Goal: Information Seeking & Learning: Compare options

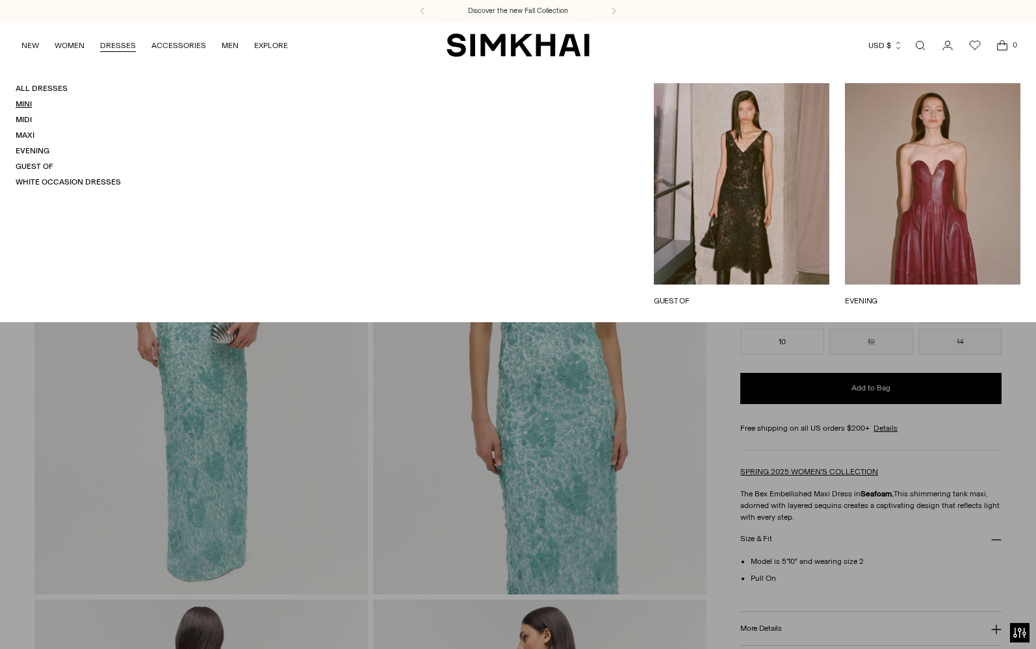
click at [30, 105] on link "Mini" at bounding box center [24, 103] width 16 height 9
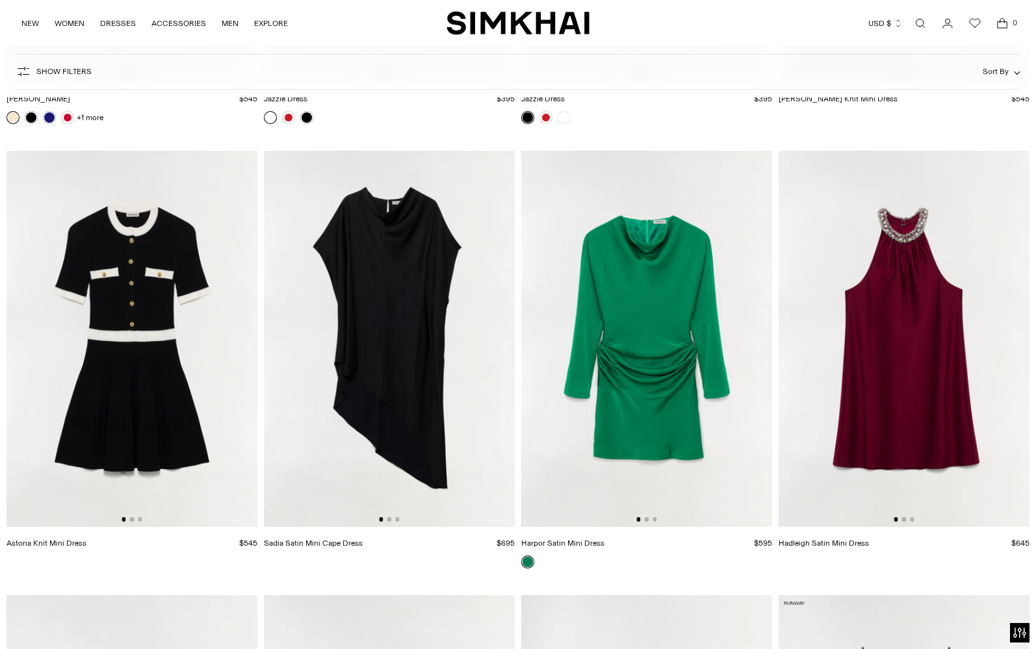
scroll to position [5332, 0]
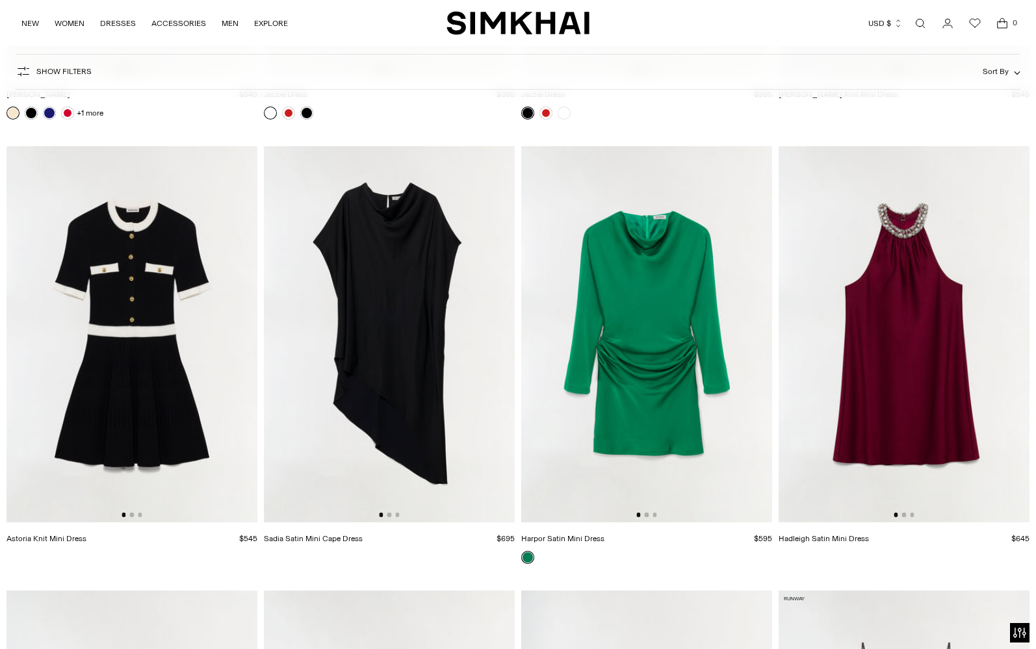
click at [631, 309] on img at bounding box center [646, 334] width 251 height 376
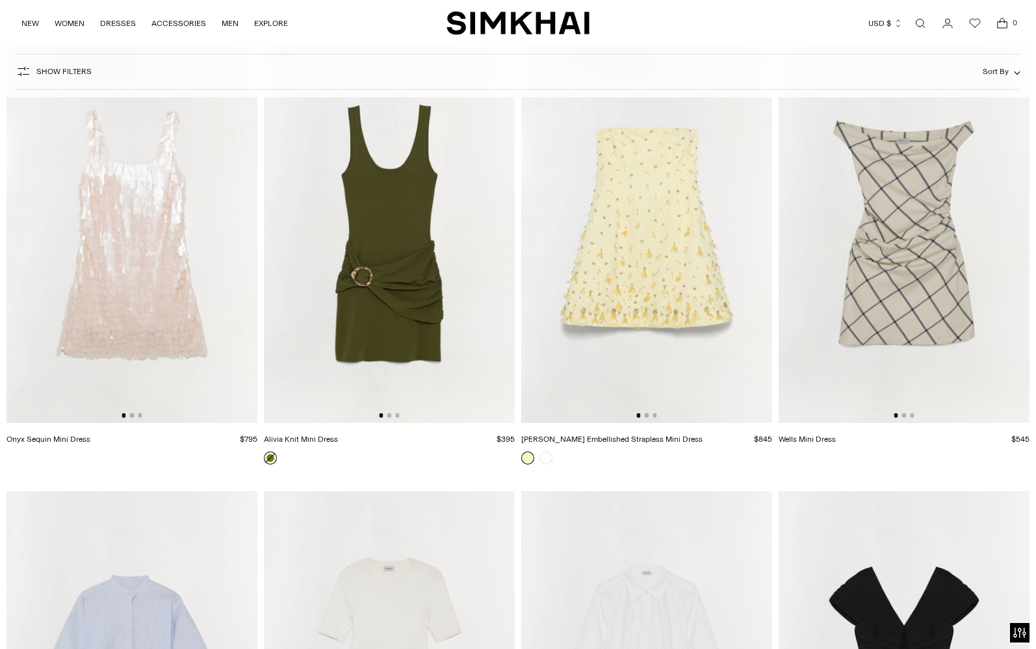
scroll to position [2730, 0]
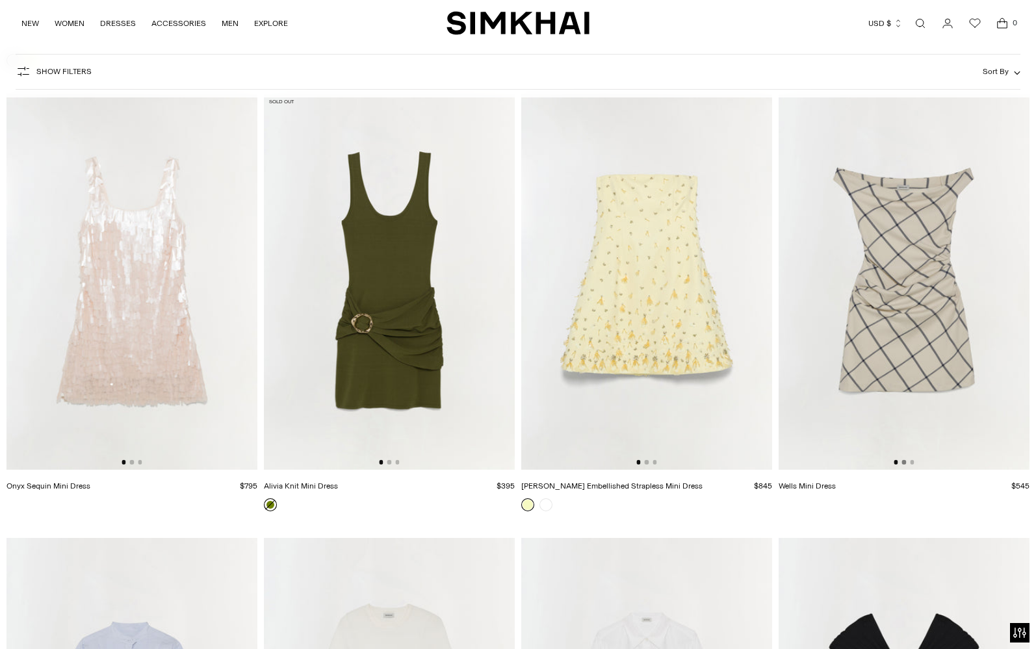
click at [903, 464] on button "Go to slide 2" at bounding box center [904, 462] width 4 height 4
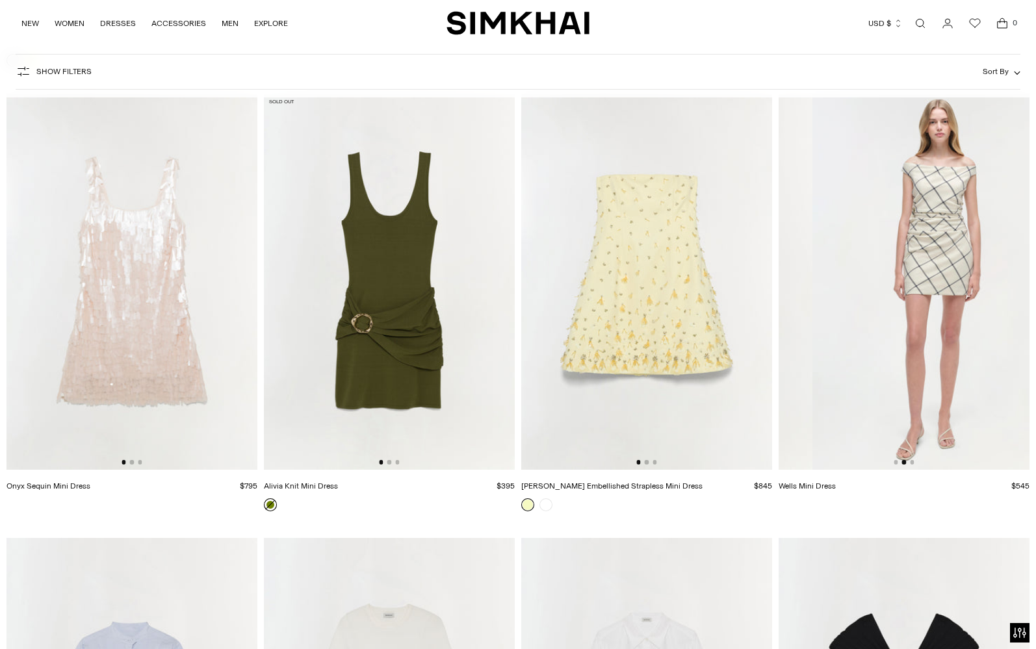
scroll to position [0, 251]
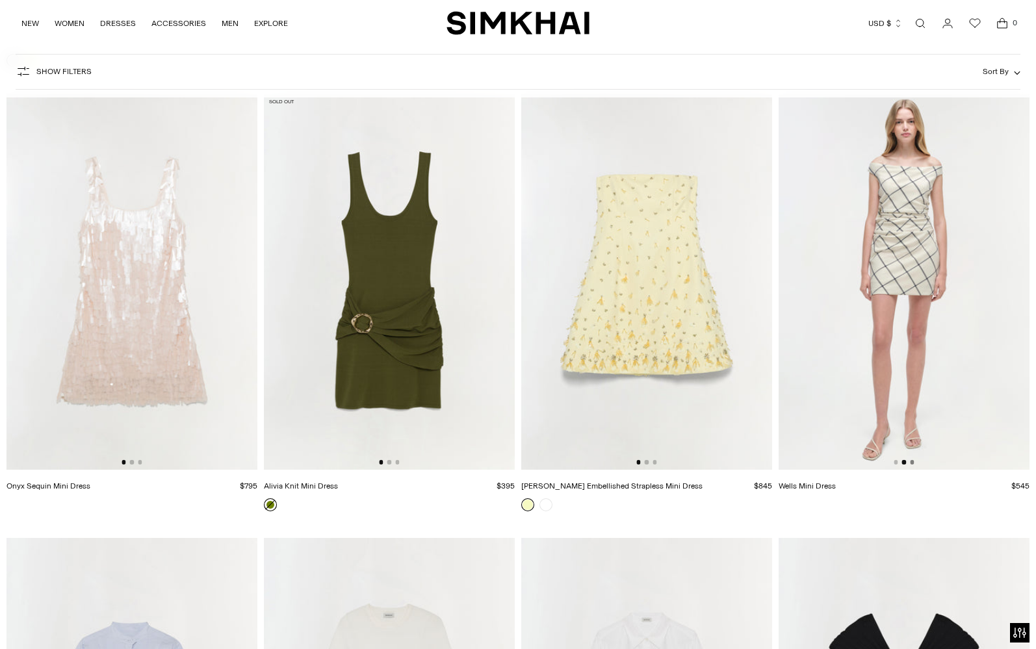
click at [911, 462] on button "Go to slide 3" at bounding box center [912, 462] width 4 height 4
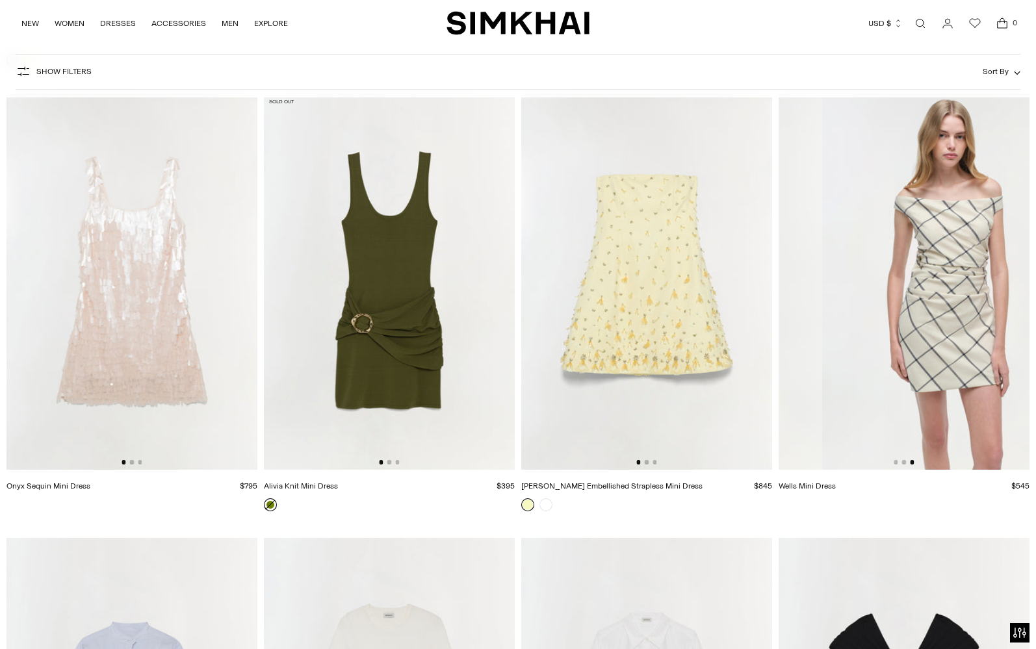
scroll to position [0, 502]
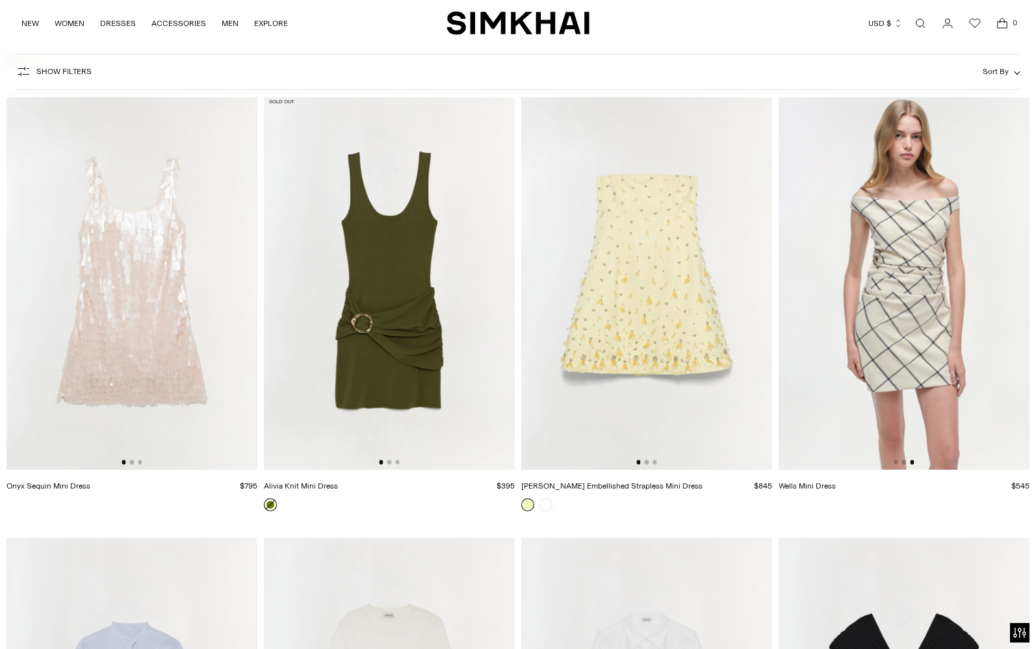
click at [906, 276] on img at bounding box center [904, 282] width 251 height 376
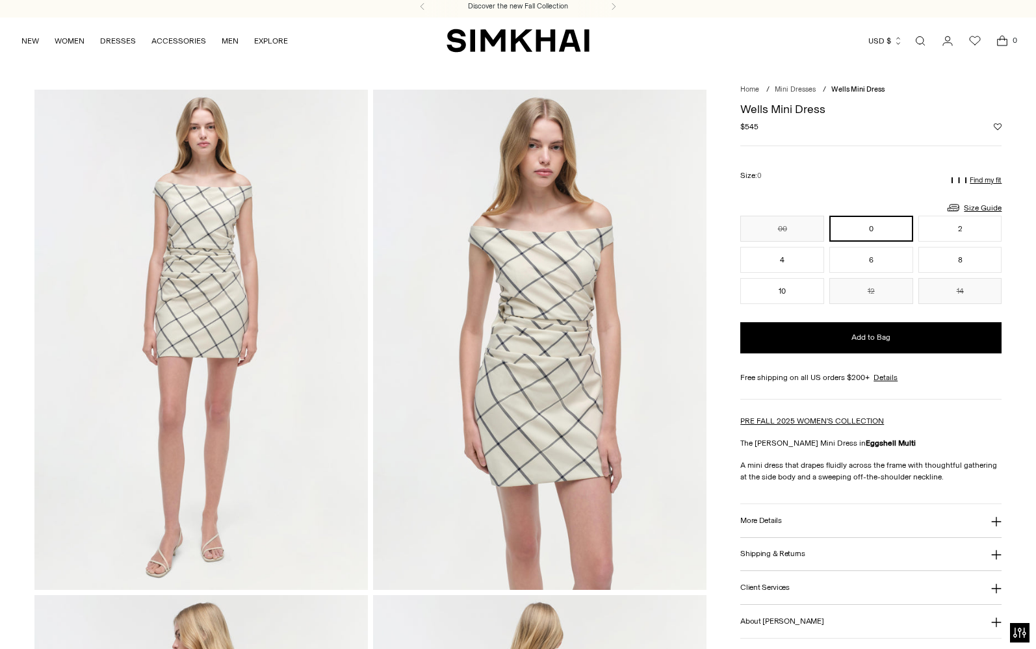
scroll to position [3, 0]
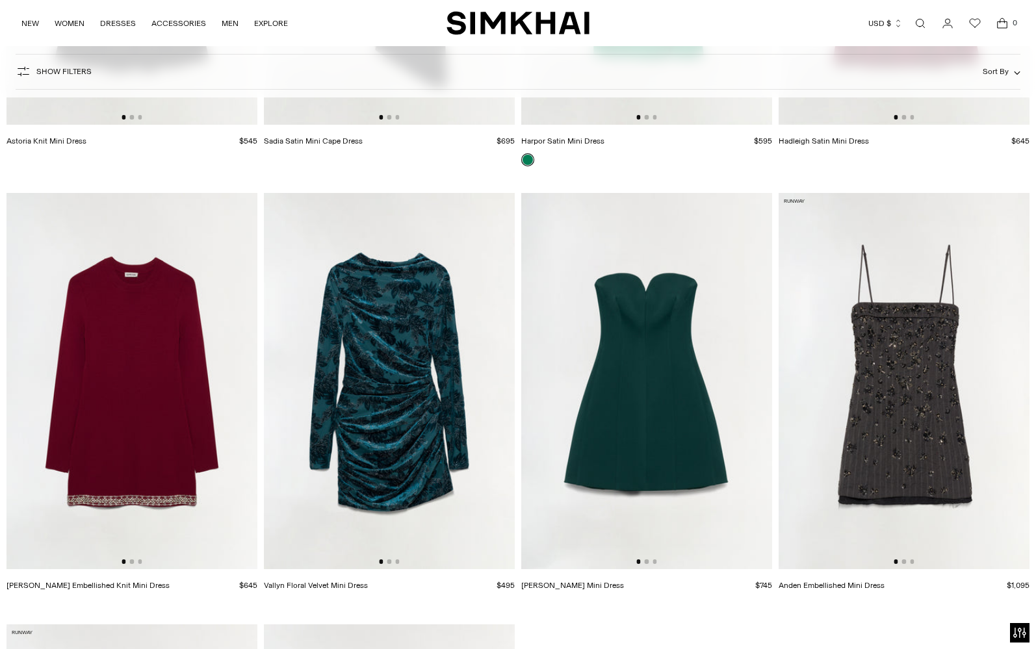
scroll to position [5738, 0]
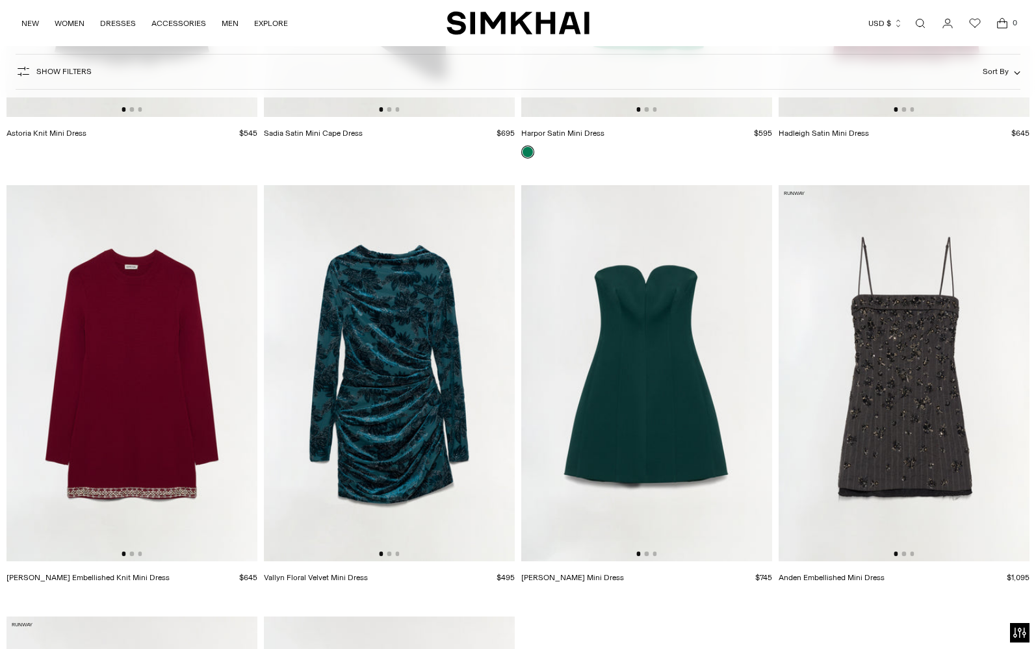
click at [387, 365] on img at bounding box center [389, 373] width 251 height 376
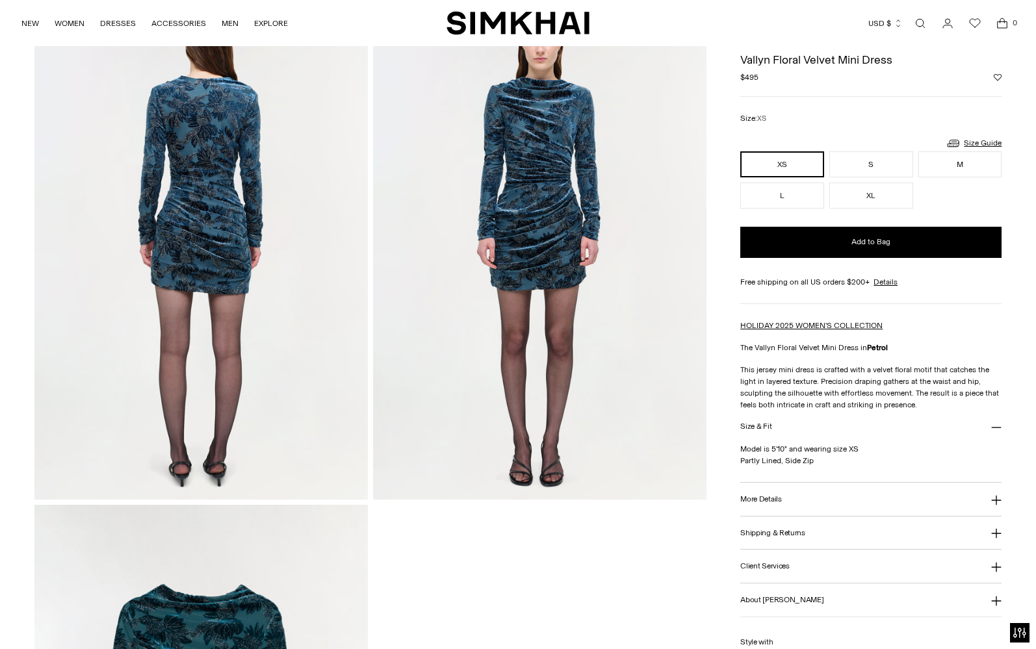
scroll to position [516, 0]
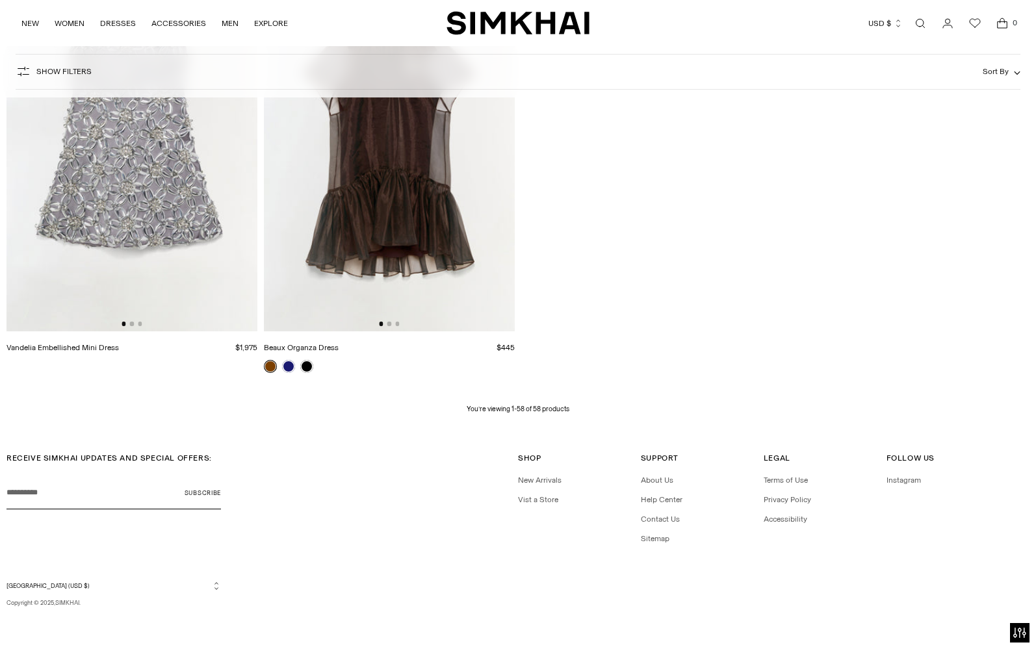
scroll to position [6399, 0]
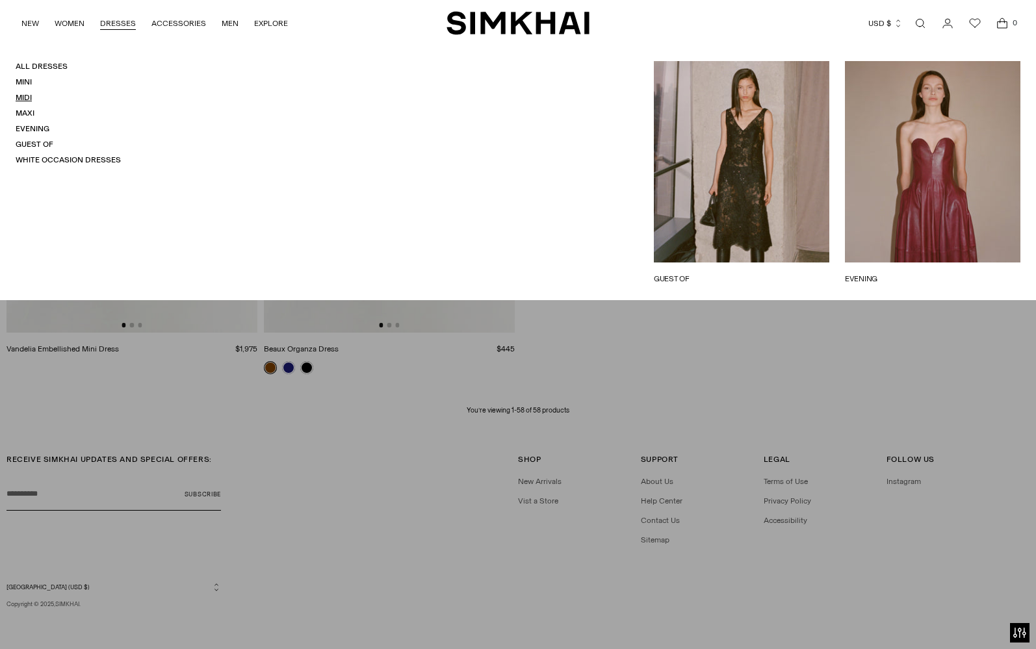
click at [28, 99] on link "Midi" at bounding box center [24, 97] width 16 height 9
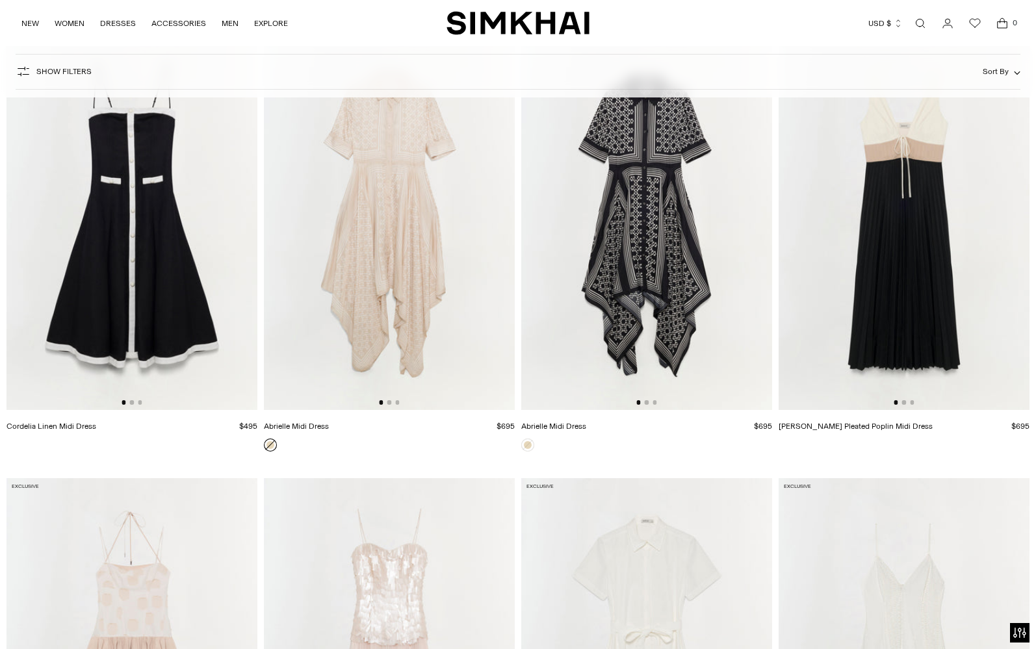
scroll to position [7686, 0]
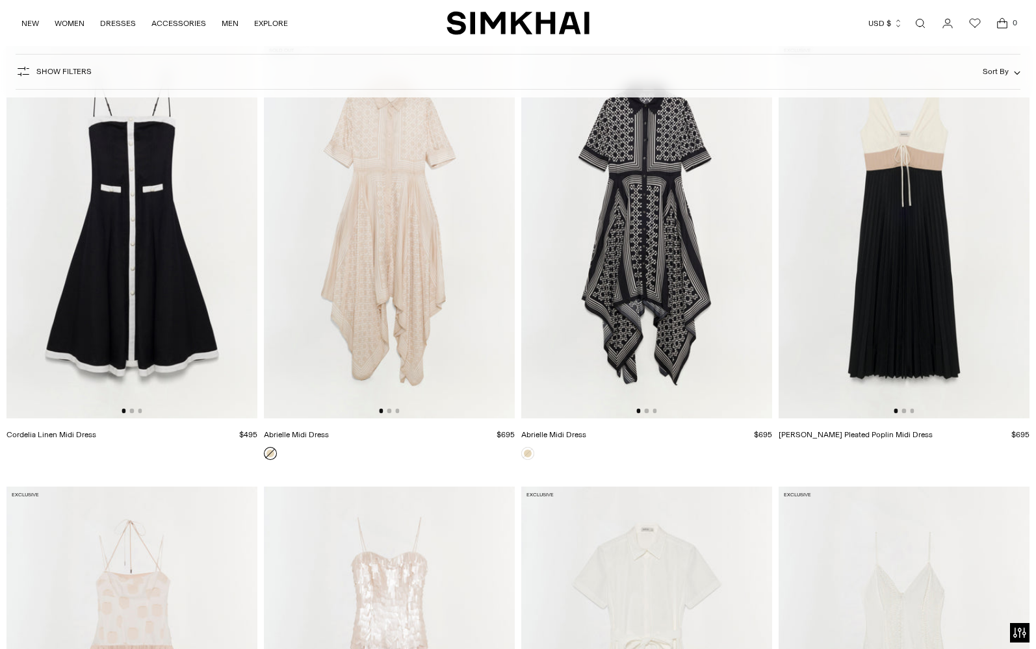
click at [940, 179] on img at bounding box center [904, 230] width 251 height 376
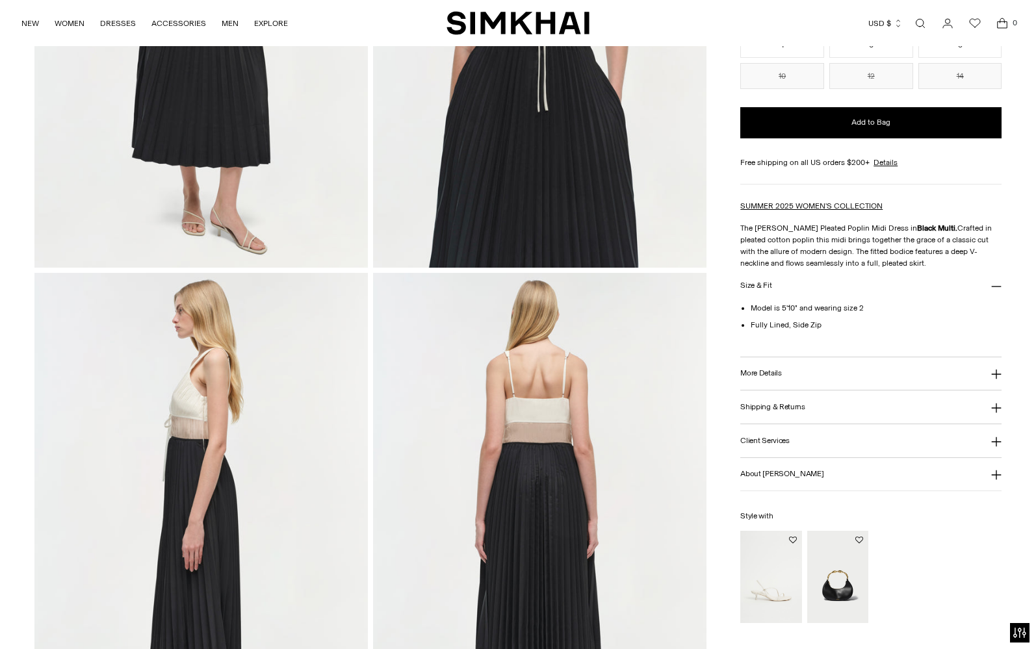
scroll to position [387, 0]
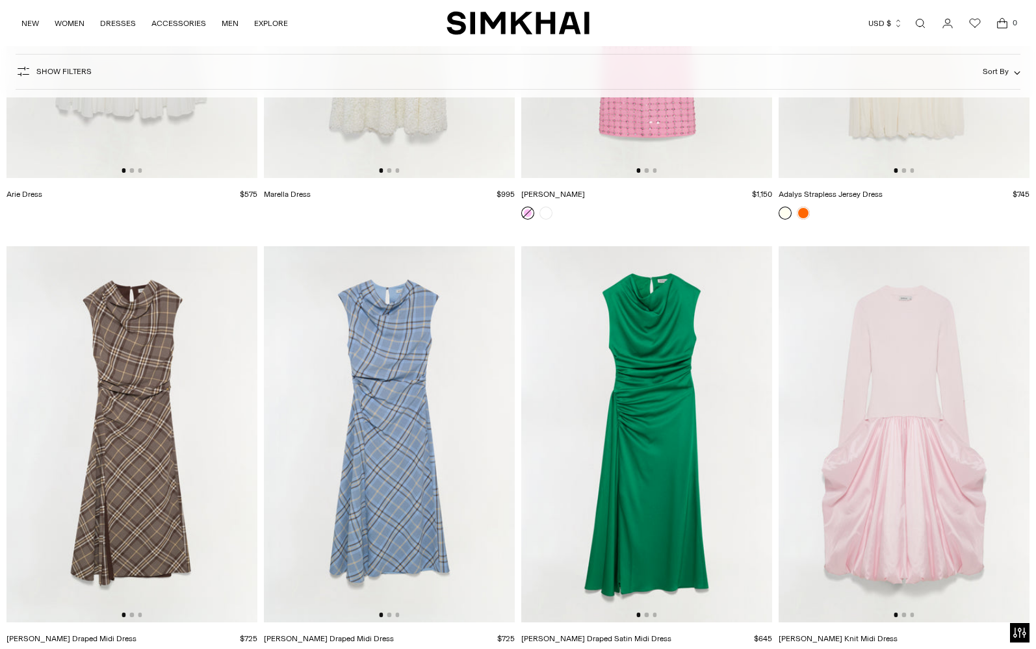
scroll to position [8903, 0]
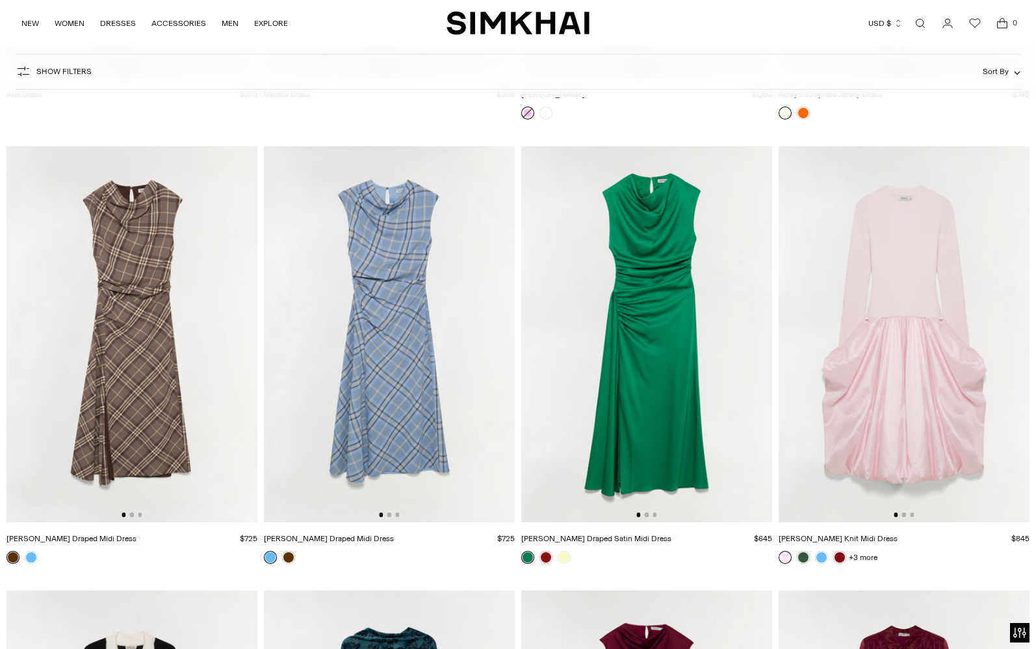
click at [674, 268] on img at bounding box center [646, 334] width 251 height 376
